Goal: Navigation & Orientation: Find specific page/section

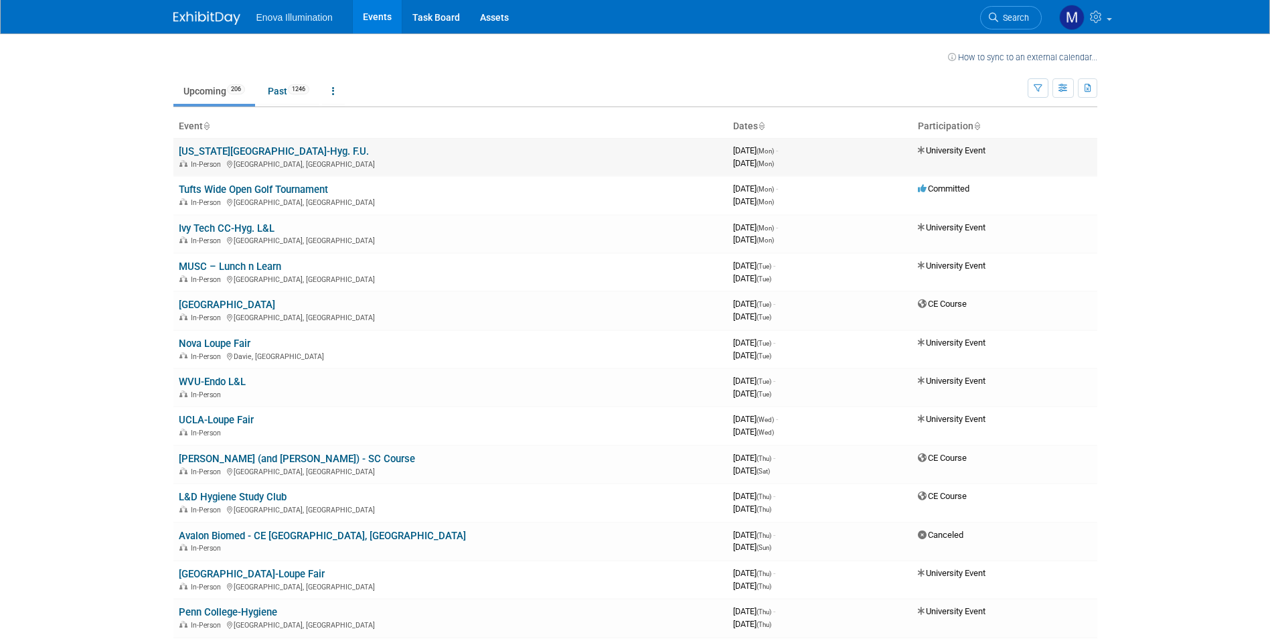
click at [293, 148] on link "[US_STATE][GEOGRAPHIC_DATA]-Hyg. F.U." at bounding box center [274, 151] width 190 height 12
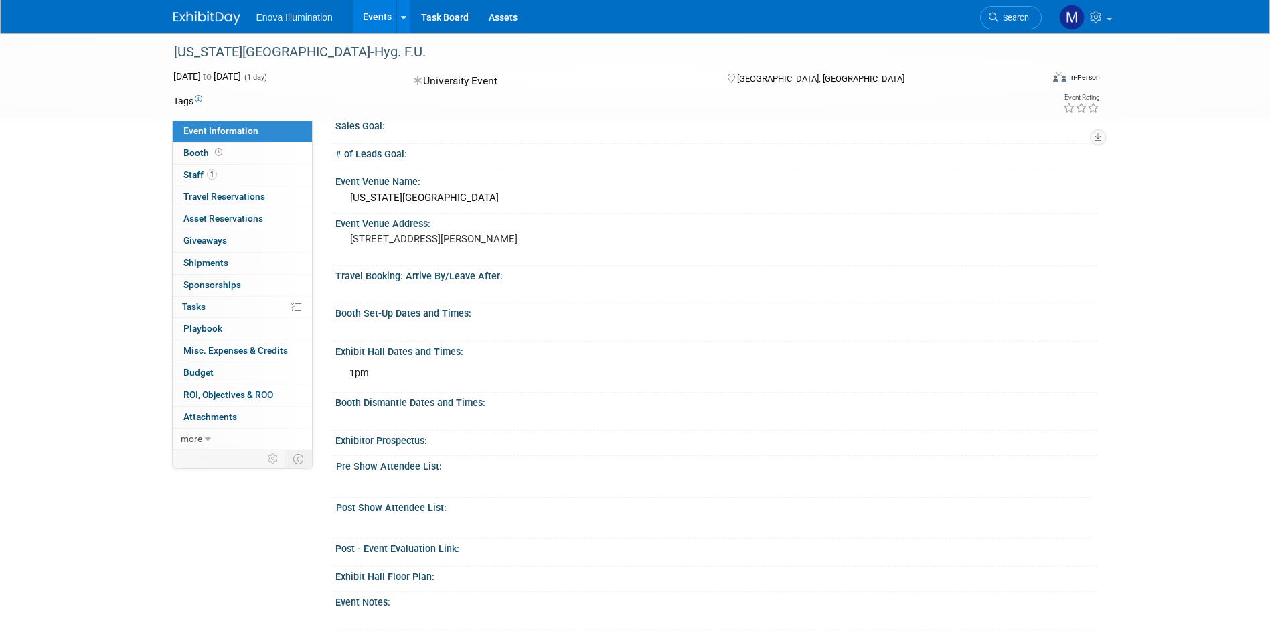
scroll to position [67, 0]
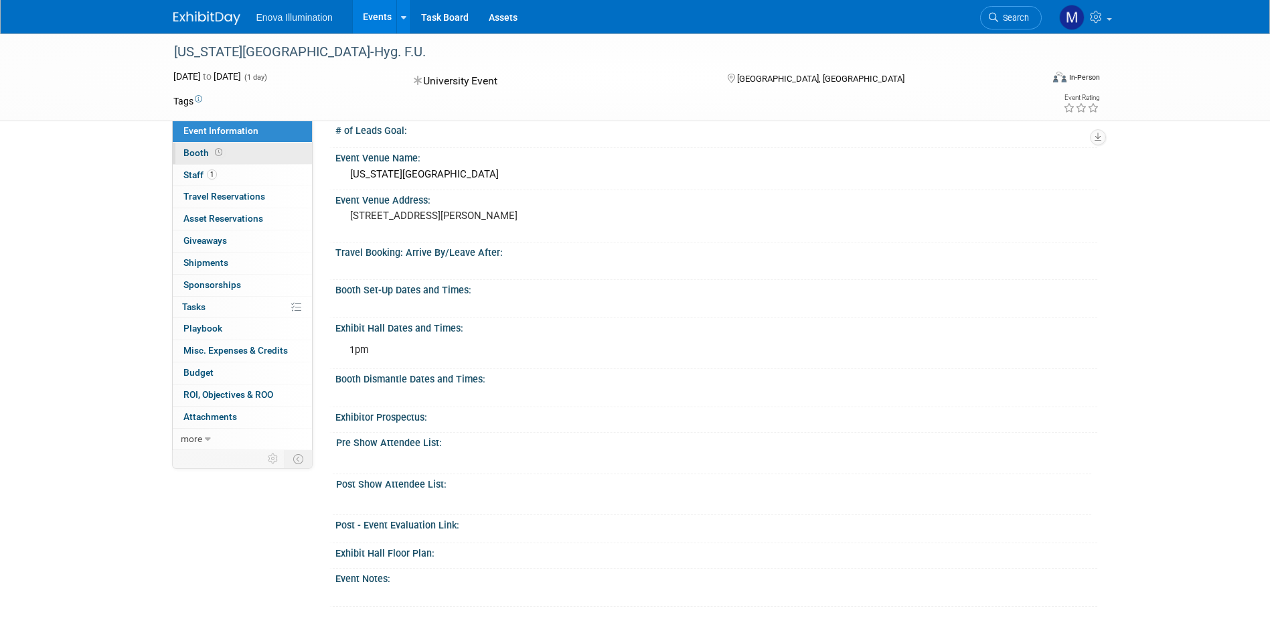
click at [234, 155] on link "Booth" at bounding box center [242, 153] width 139 height 21
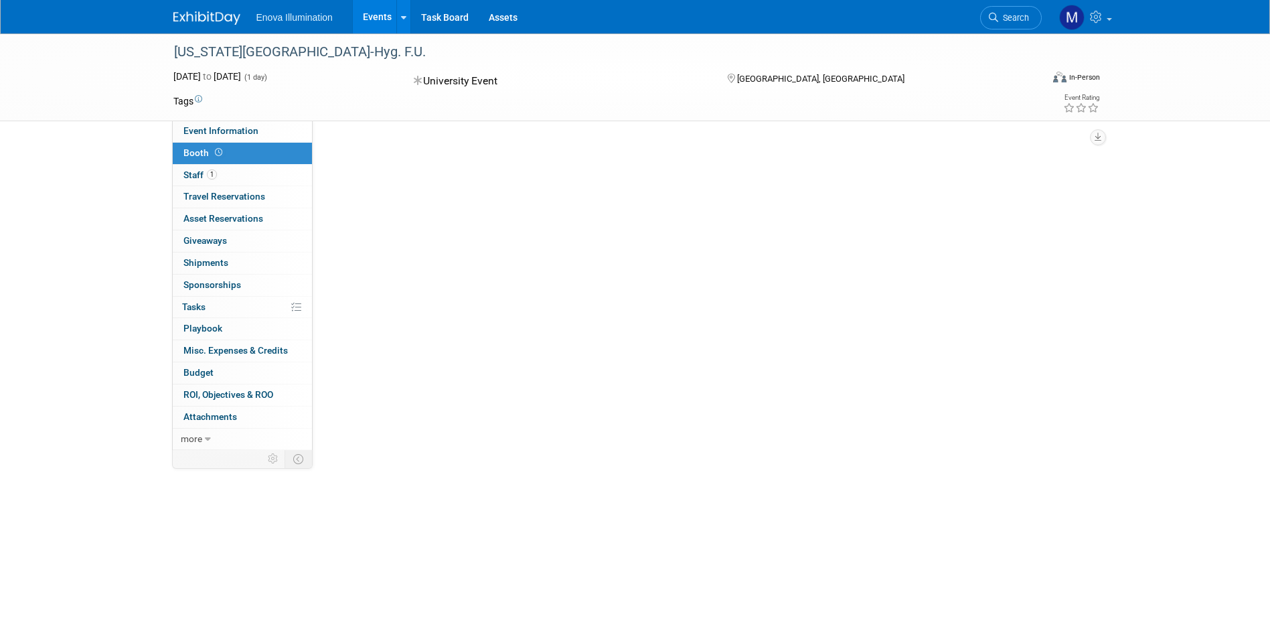
scroll to position [0, 0]
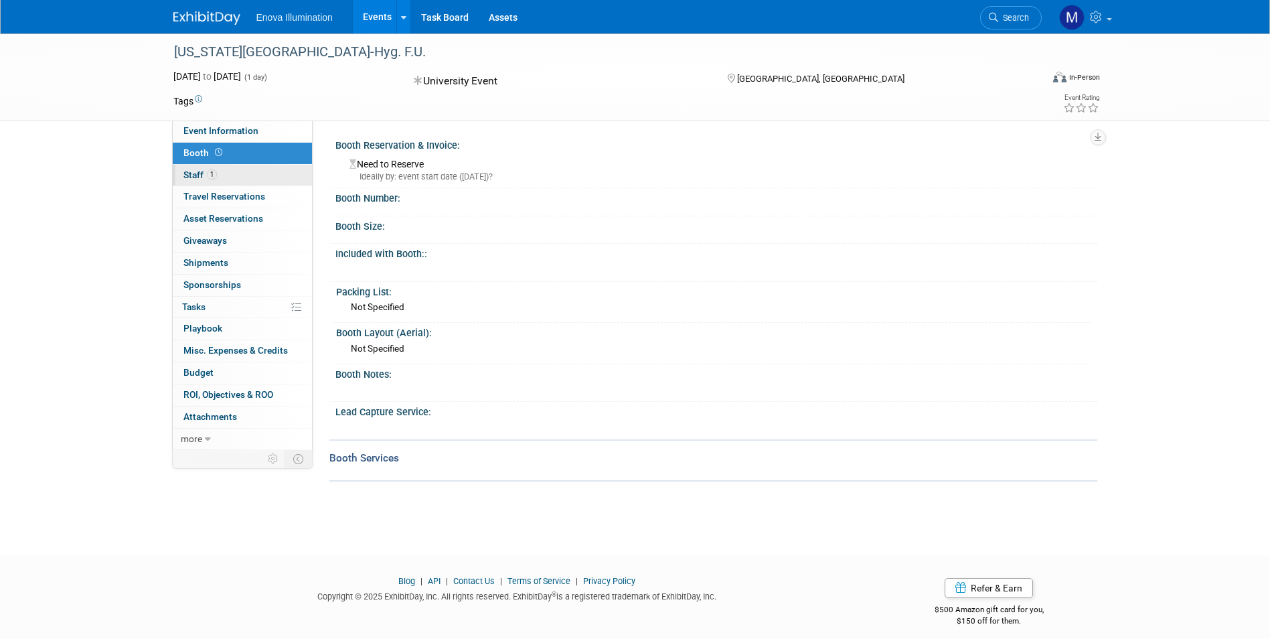
click at [249, 170] on link "1 Staff 1" at bounding box center [242, 175] width 139 height 21
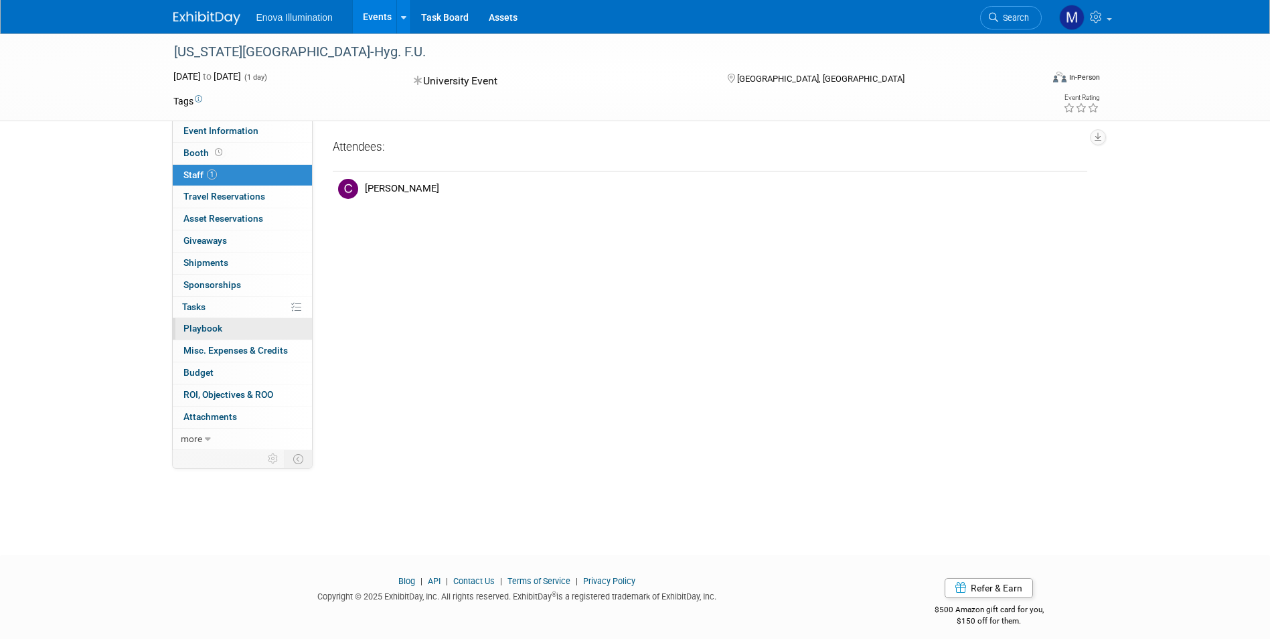
click at [222, 318] on link "0 Playbook 0" at bounding box center [242, 328] width 139 height 21
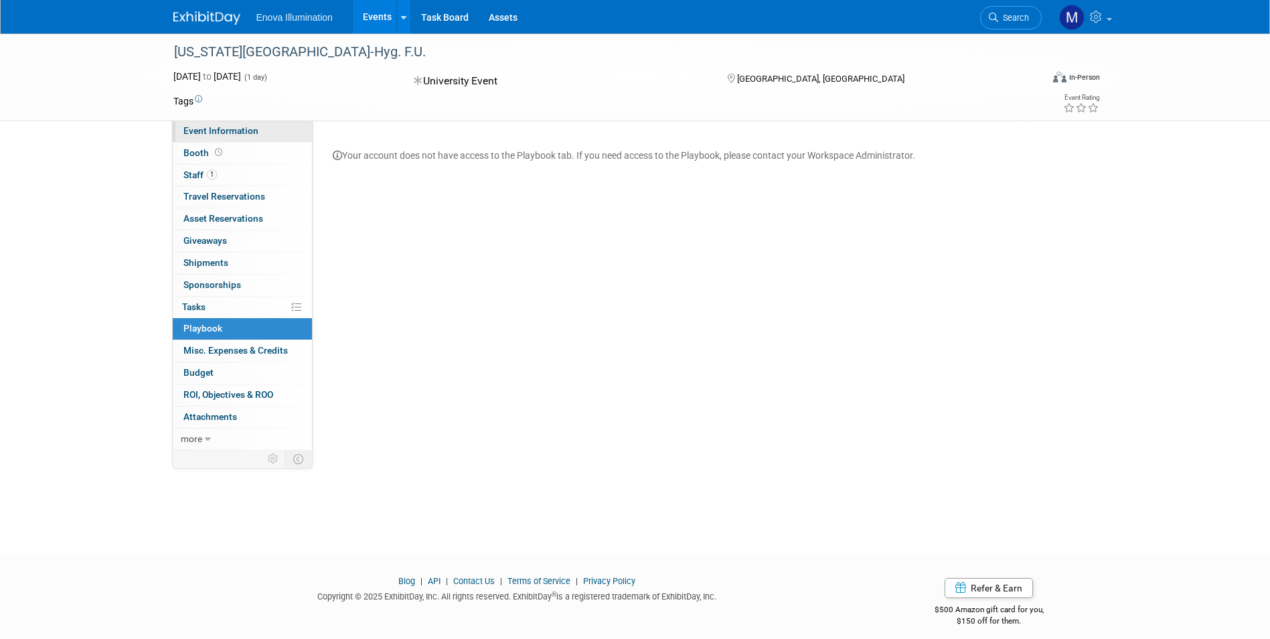
click at [243, 138] on link "Event Information" at bounding box center [242, 131] width 139 height 21
